Goal: Navigation & Orientation: Find specific page/section

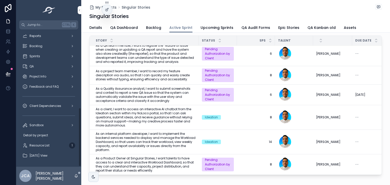
scroll to position [183, 0]
click at [55, 142] on div "Resource List 1" at bounding box center [48, 146] width 53 height 8
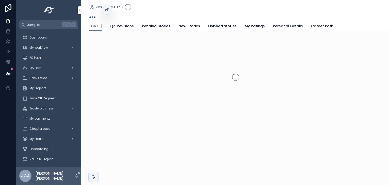
click at [53, 65] on div "QA Path" at bounding box center [48, 68] width 53 height 8
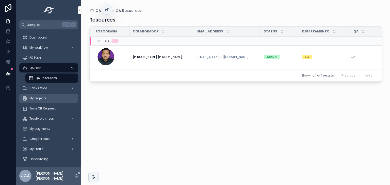
click at [53, 98] on div "My Projects" at bounding box center [48, 98] width 53 height 8
